Goal: Information Seeking & Learning: Check status

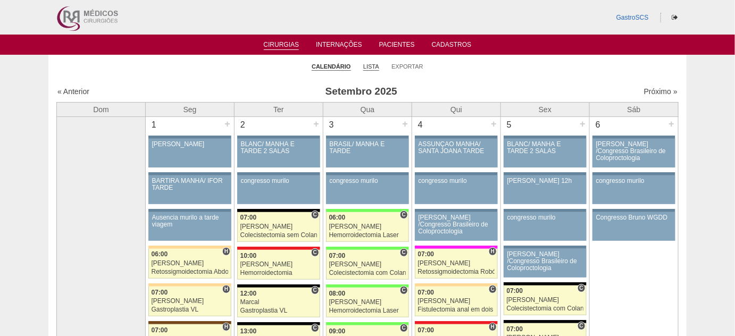
click at [370, 63] on link "Lista" at bounding box center [371, 67] width 16 height 8
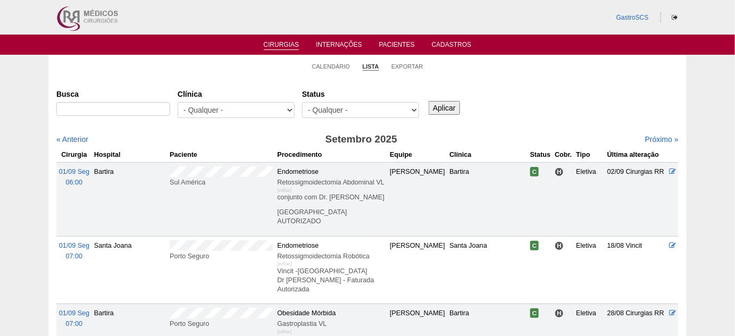
select select "22"
click at [178, 102] on select "- Qualquer - 6R Alphaville Assunção Bartira Brasil Christovão da Gama Cruz Azul…" at bounding box center [236, 110] width 117 height 16
click at [433, 106] on input "Aplicar" at bounding box center [444, 108] width 31 height 14
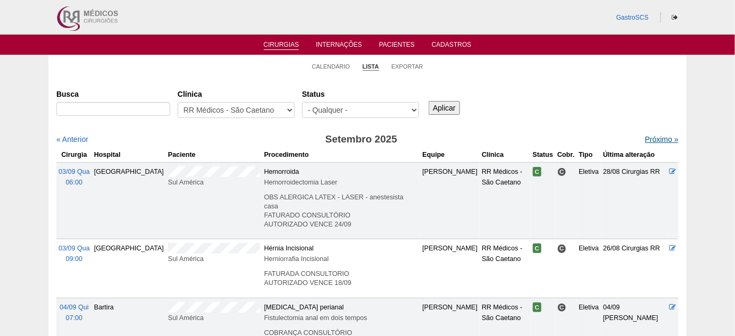
click at [663, 137] on link "Próximo »" at bounding box center [663, 139] width 34 height 9
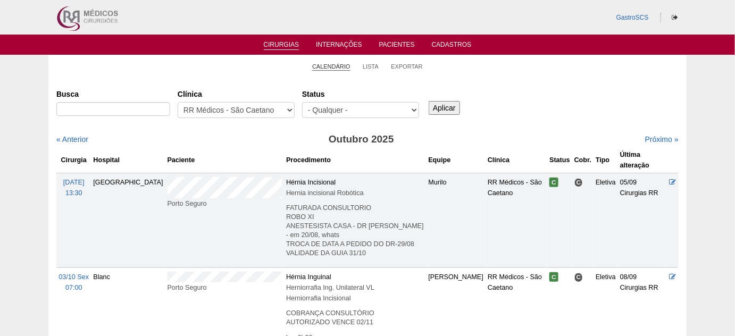
click at [327, 68] on link "Calendário" at bounding box center [331, 67] width 38 height 8
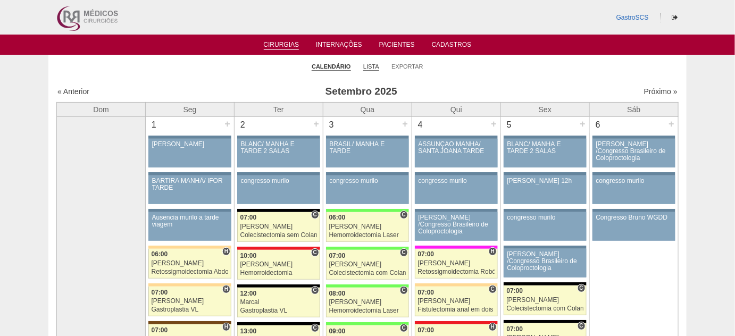
click at [371, 63] on link "Lista" at bounding box center [371, 67] width 16 height 8
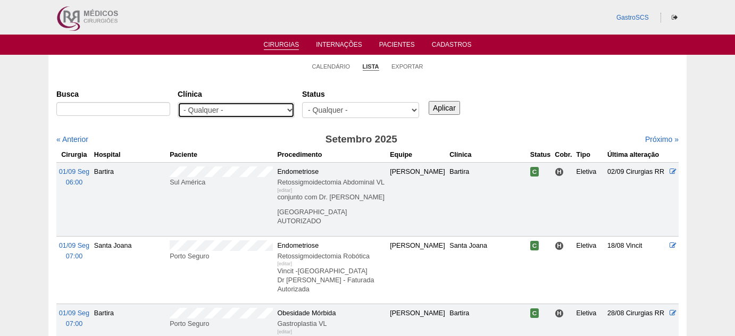
click at [234, 112] on select "- Qualquer - 6R Alphaville Assunção Bartira Brasil Christovão da Gama Cruz Azul…" at bounding box center [236, 110] width 117 height 16
select select "48"
click at [178, 102] on select "- Qualquer - 6R Alphaville Assunção Bartira Brasil Christovão da Gama Cruz Azul…" at bounding box center [236, 110] width 117 height 16
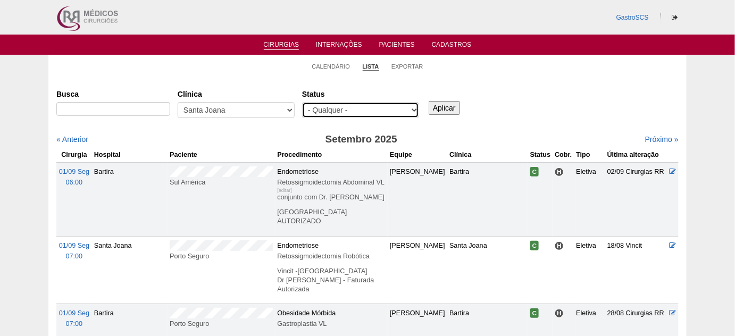
click at [388, 113] on select "- Qualquer - Reservada Confirmada Suspensa Cancelada" at bounding box center [360, 110] width 117 height 16
select select "conf"
click at [302, 102] on select "- Qualquer - Reservada Confirmada Suspensa Cancelada" at bounding box center [360, 110] width 117 height 16
click at [439, 111] on input "Aplicar" at bounding box center [444, 108] width 31 height 14
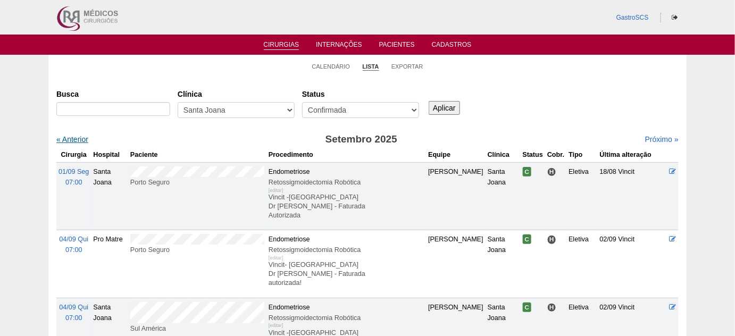
click at [81, 138] on link "« Anterior" at bounding box center [72, 139] width 32 height 9
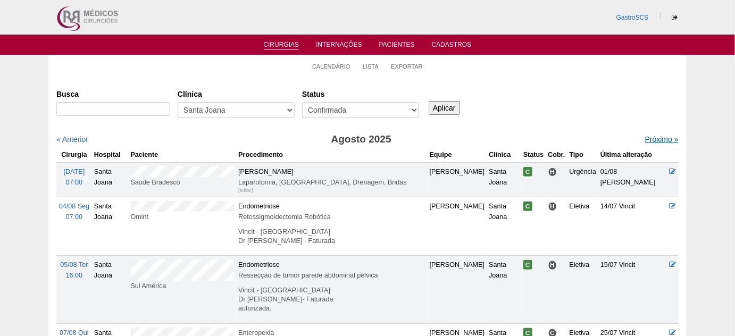
click at [649, 138] on link "Próximo »" at bounding box center [663, 139] width 34 height 9
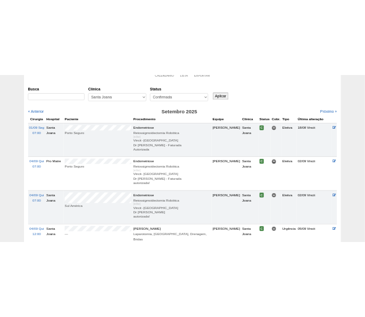
scroll to position [96, 0]
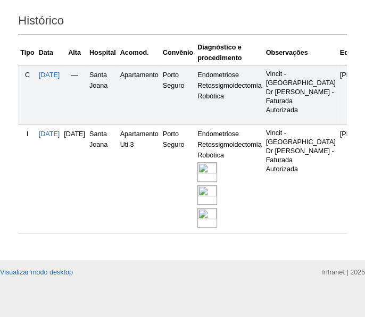
scroll to position [354, 0]
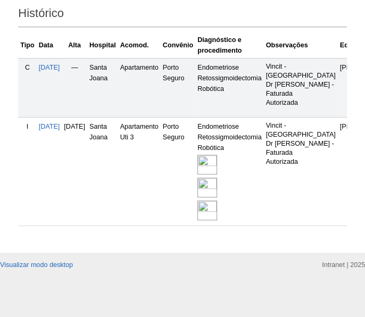
click at [217, 201] on img at bounding box center [207, 211] width 20 height 20
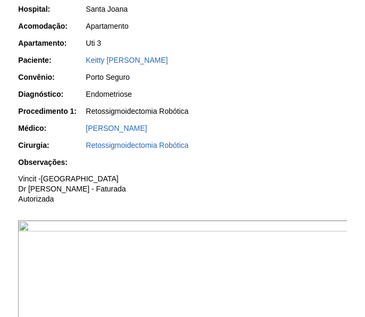
scroll to position [193, 0]
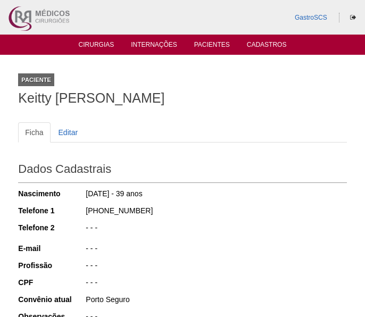
scroll to position [354, 0]
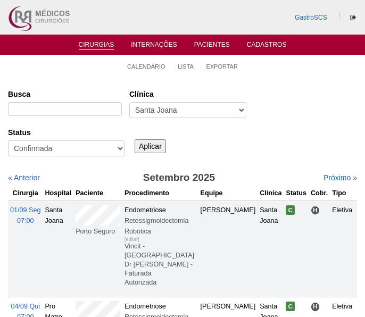
scroll to position [95, 0]
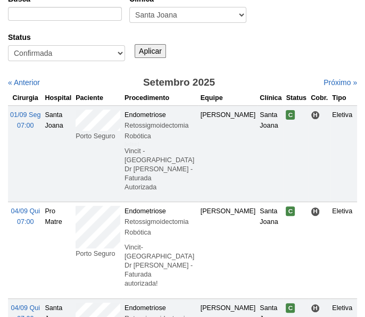
click at [75, 123] on td "Porto Seguro" at bounding box center [97, 153] width 49 height 96
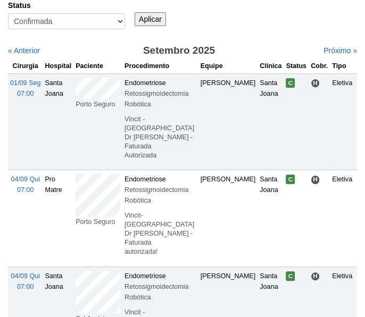
scroll to position [144, 0]
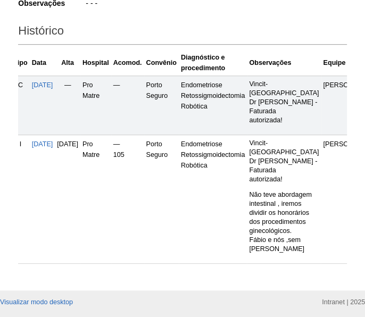
scroll to position [293, 0]
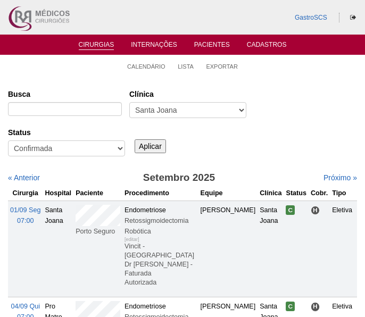
scroll to position [144, 0]
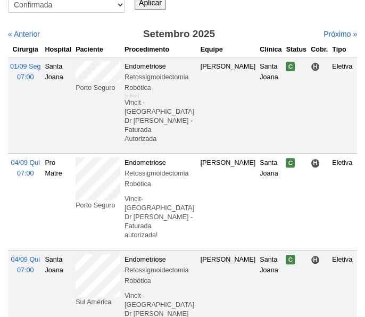
click at [74, 172] on td "Porto Seguro" at bounding box center [97, 202] width 49 height 96
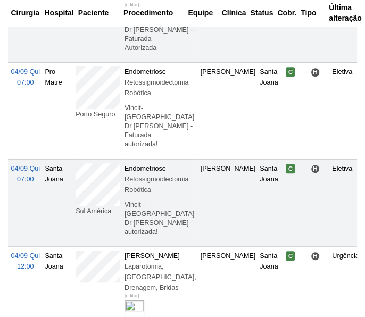
scroll to position [241, 0]
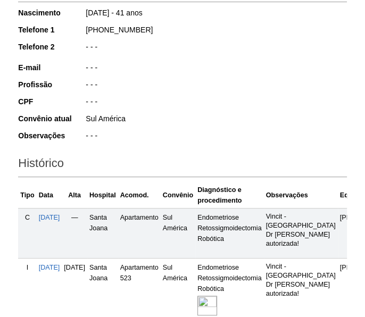
scroll to position [290, 0]
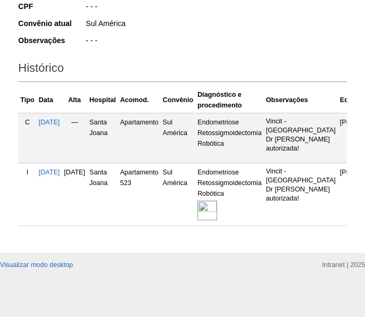
click at [217, 207] on img at bounding box center [207, 211] width 20 height 20
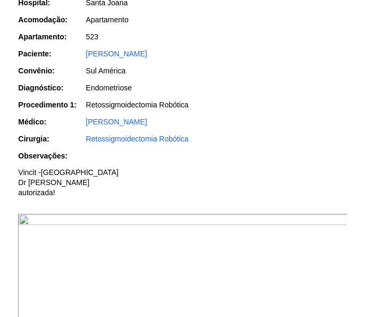
scroll to position [145, 0]
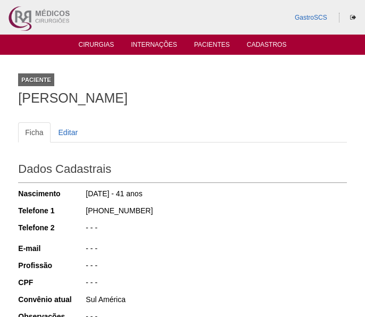
scroll to position [290, 0]
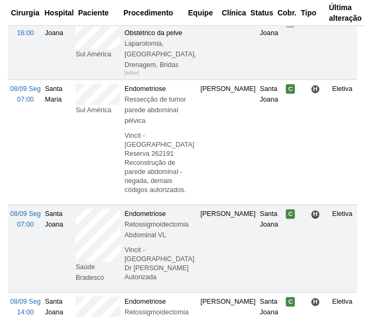
scroll to position [579, 0]
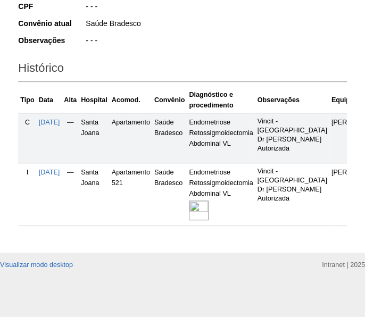
scroll to position [324, 0]
click at [207, 201] on img at bounding box center [199, 211] width 20 height 20
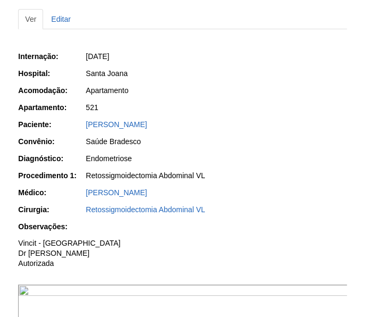
scroll to position [96, 0]
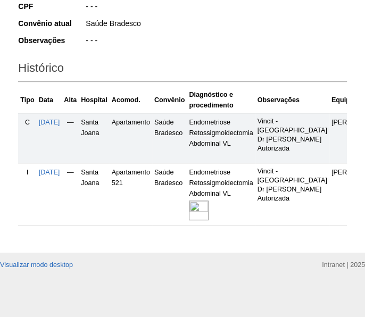
scroll to position [227, 0]
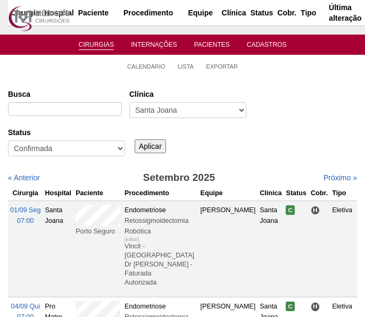
scroll to position [579, 0]
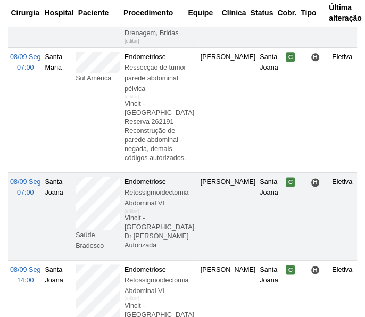
click at [73, 188] on td "Saúde Bradesco" at bounding box center [97, 216] width 49 height 87
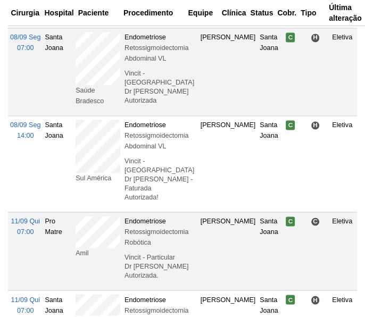
scroll to position [724, 0]
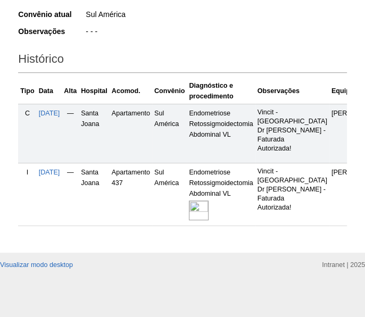
scroll to position [324, 0]
click at [207, 201] on img at bounding box center [199, 211] width 20 height 20
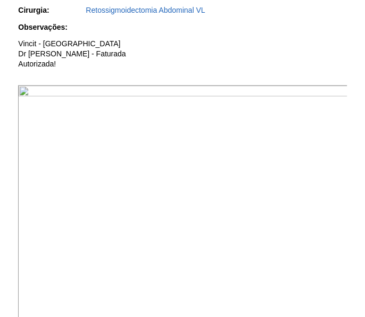
scroll to position [387, 0]
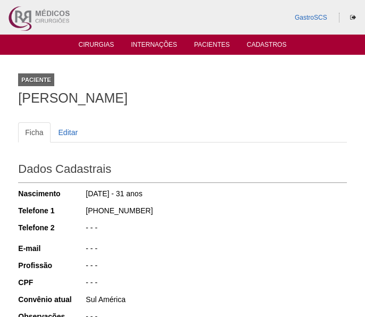
scroll to position [324, 0]
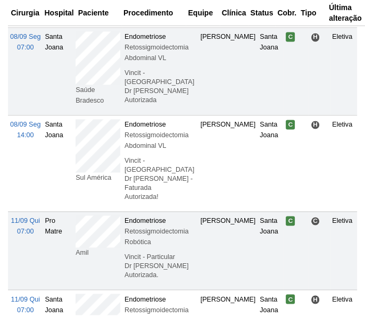
scroll to position [676, 0]
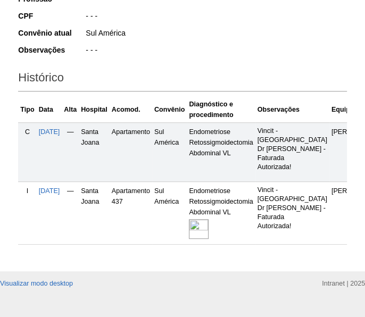
scroll to position [290, 0]
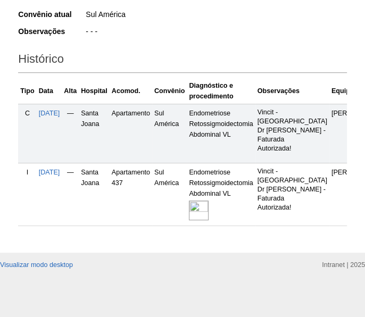
click at [209, 219] on img at bounding box center [199, 211] width 20 height 20
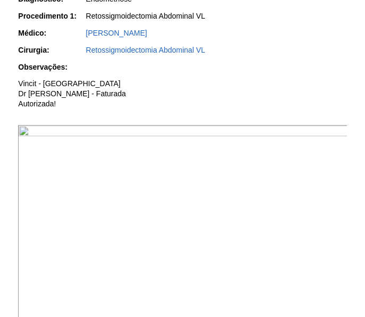
scroll to position [290, 0]
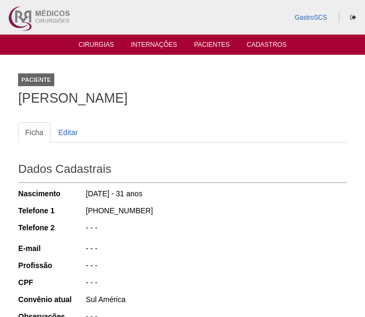
scroll to position [290, 0]
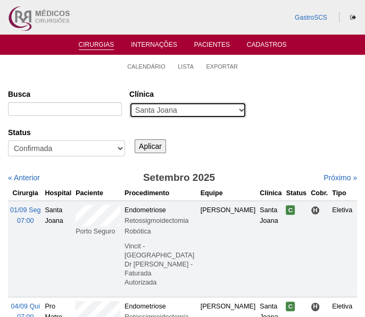
click at [176, 106] on select "- Qualquer - 6R Alphaville Assunção Bartira Brasil Christovão da Gama Cruz Azul…" at bounding box center [187, 110] width 117 height 16
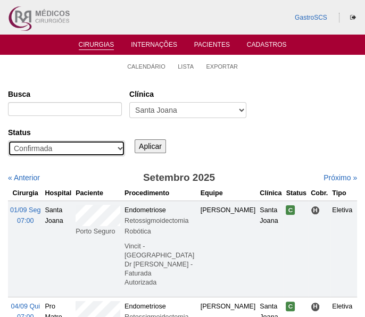
click at [82, 143] on select "- Qualquer - Reservada Confirmada Suspensa Cancelada" at bounding box center [66, 148] width 117 height 16
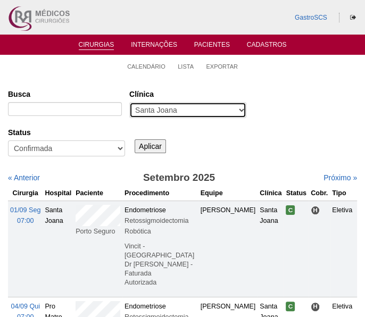
click at [205, 107] on select "- Qualquer - 6R Alphaville Assunção Bartira Brasil Christovão da Gama Cruz Azul…" at bounding box center [187, 110] width 117 height 16
select select "23"
click at [129, 102] on select "- Qualquer - 6R Alphaville Assunção Bartira Brasil Christovão da Gama Cruz Azul…" at bounding box center [187, 110] width 117 height 16
click at [152, 146] on input "Aplicar" at bounding box center [150, 146] width 31 height 14
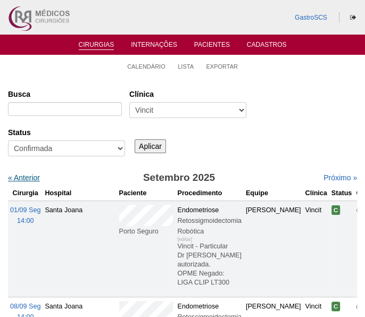
click at [32, 173] on link "« Anterior" at bounding box center [24, 177] width 32 height 9
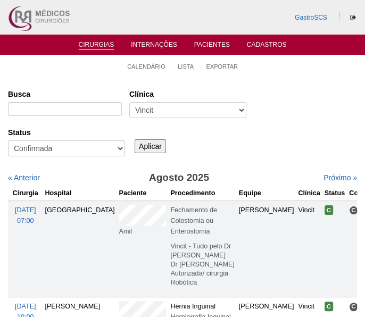
click at [336, 172] on div "Próximo »" at bounding box center [316, 177] width 84 height 11
click at [332, 176] on link "Próximo »" at bounding box center [341, 177] width 34 height 9
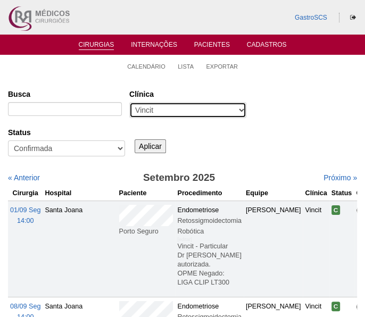
click at [181, 110] on select "- Qualquer - 6R Alphaville Assunção Bartira Brasil Christovão da Gama Cruz Azul…" at bounding box center [187, 110] width 117 height 16
select select "37"
click at [129, 102] on select "- Qualquer - 6R Alphaville Assunção Bartira Brasil Christovão da Gama Cruz Azul…" at bounding box center [187, 110] width 117 height 16
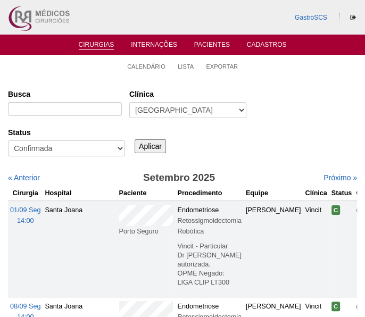
click at [150, 135] on div "Aplicar" at bounding box center [154, 137] width 43 height 29
click at [152, 143] on input "Aplicar" at bounding box center [150, 146] width 31 height 14
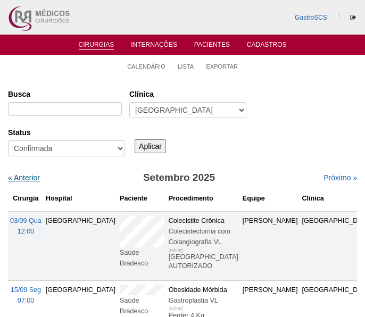
drag, startPoint x: 0, startPoint y: 0, endPoint x: 24, endPoint y: 176, distance: 177.8
click at [24, 176] on link "« Anterior" at bounding box center [24, 177] width 32 height 9
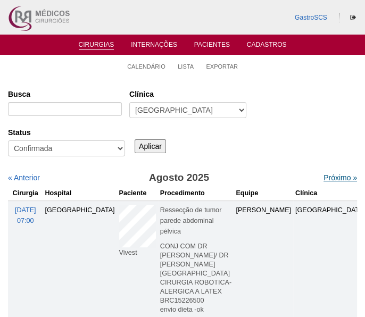
click at [330, 178] on link "Próximo »" at bounding box center [341, 177] width 34 height 9
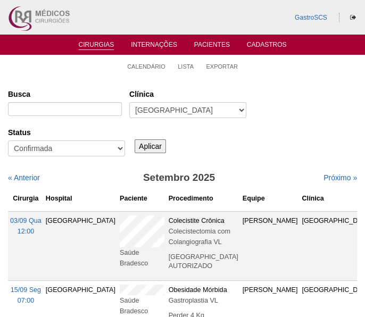
click at [94, 42] on link "Cirurgias" at bounding box center [97, 45] width 36 height 9
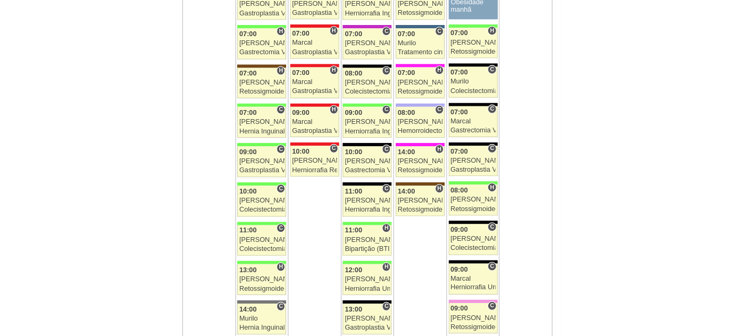
scroll to position [1175, 0]
